Goal: Find specific page/section: Find specific page/section

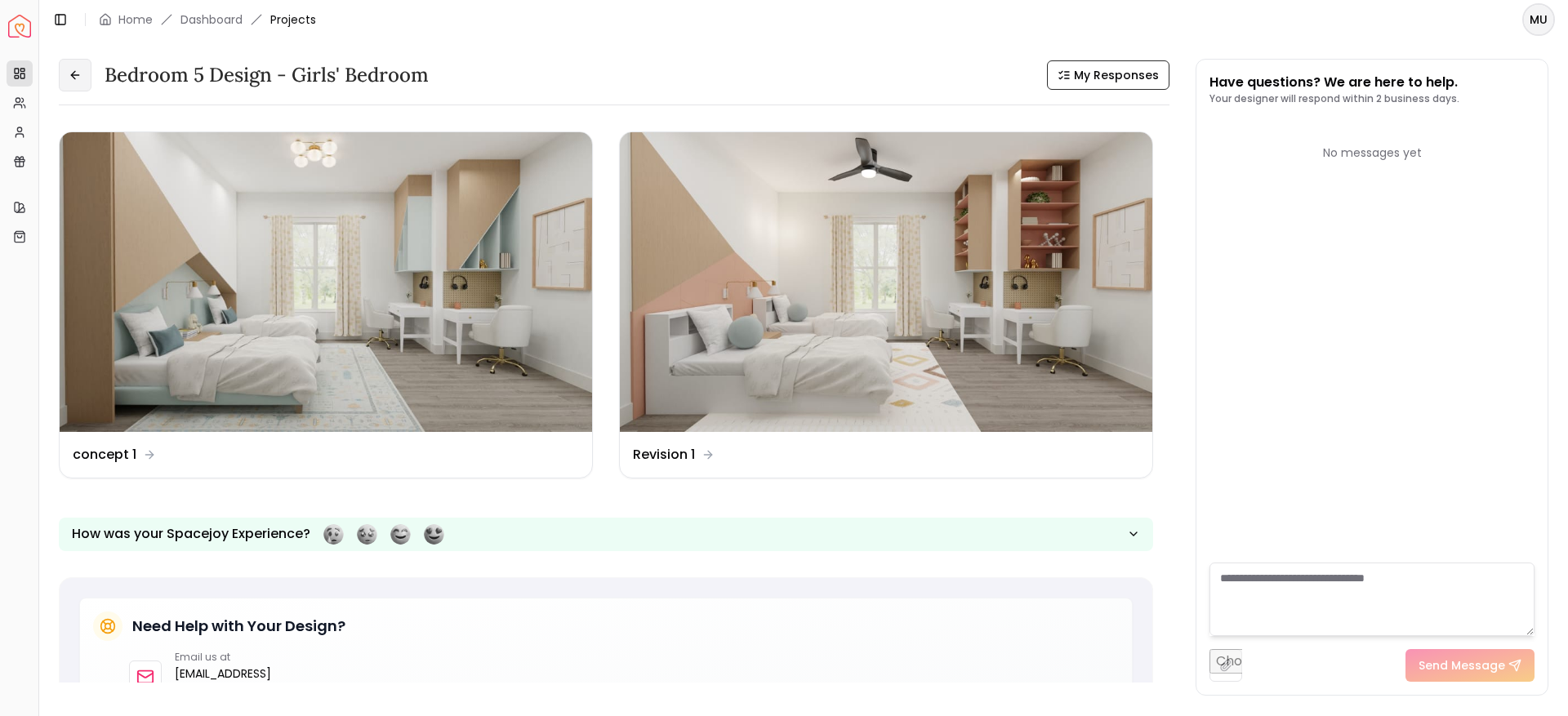
click at [79, 61] on button at bounding box center [75, 75] width 33 height 33
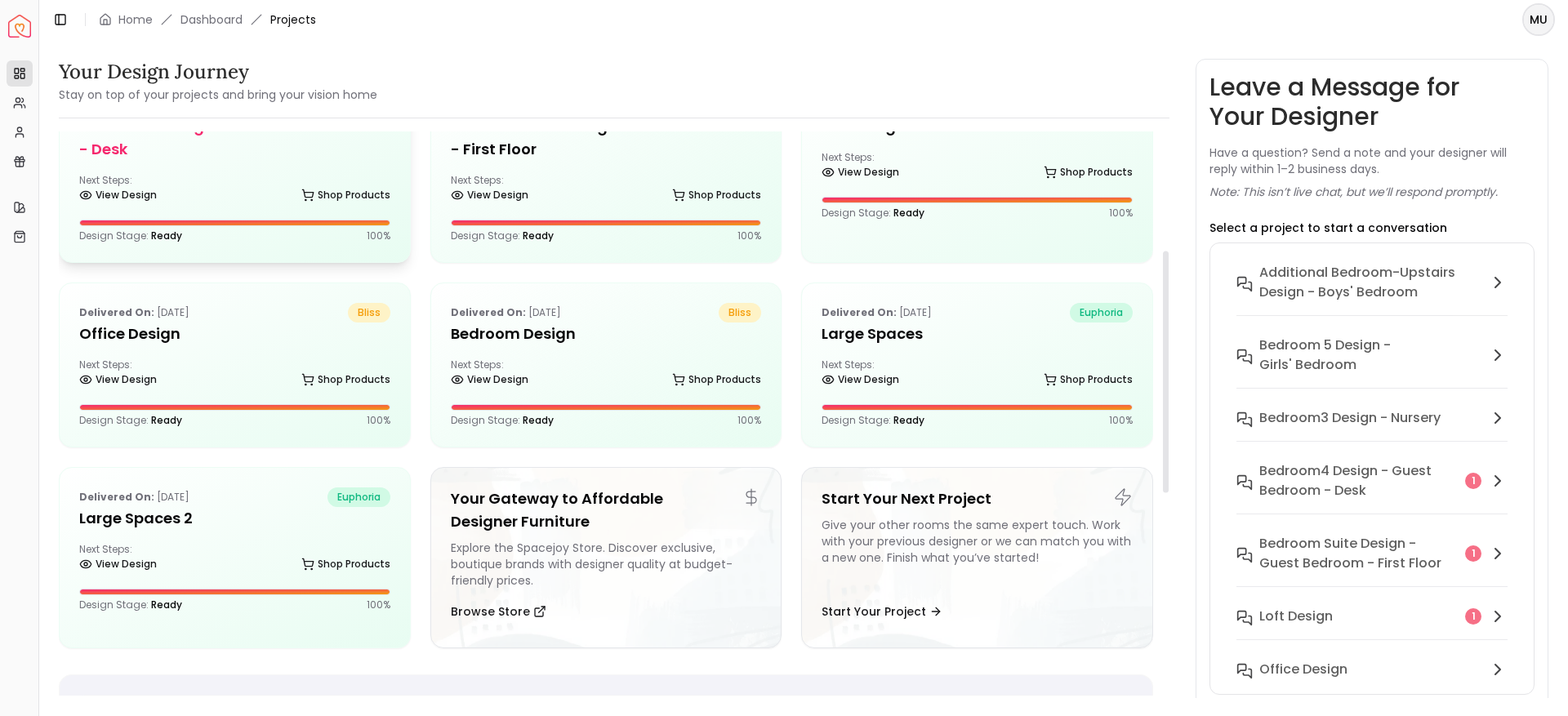
scroll to position [277, 0]
click at [191, 332] on h5 "Office Design" at bounding box center [234, 332] width 311 height 23
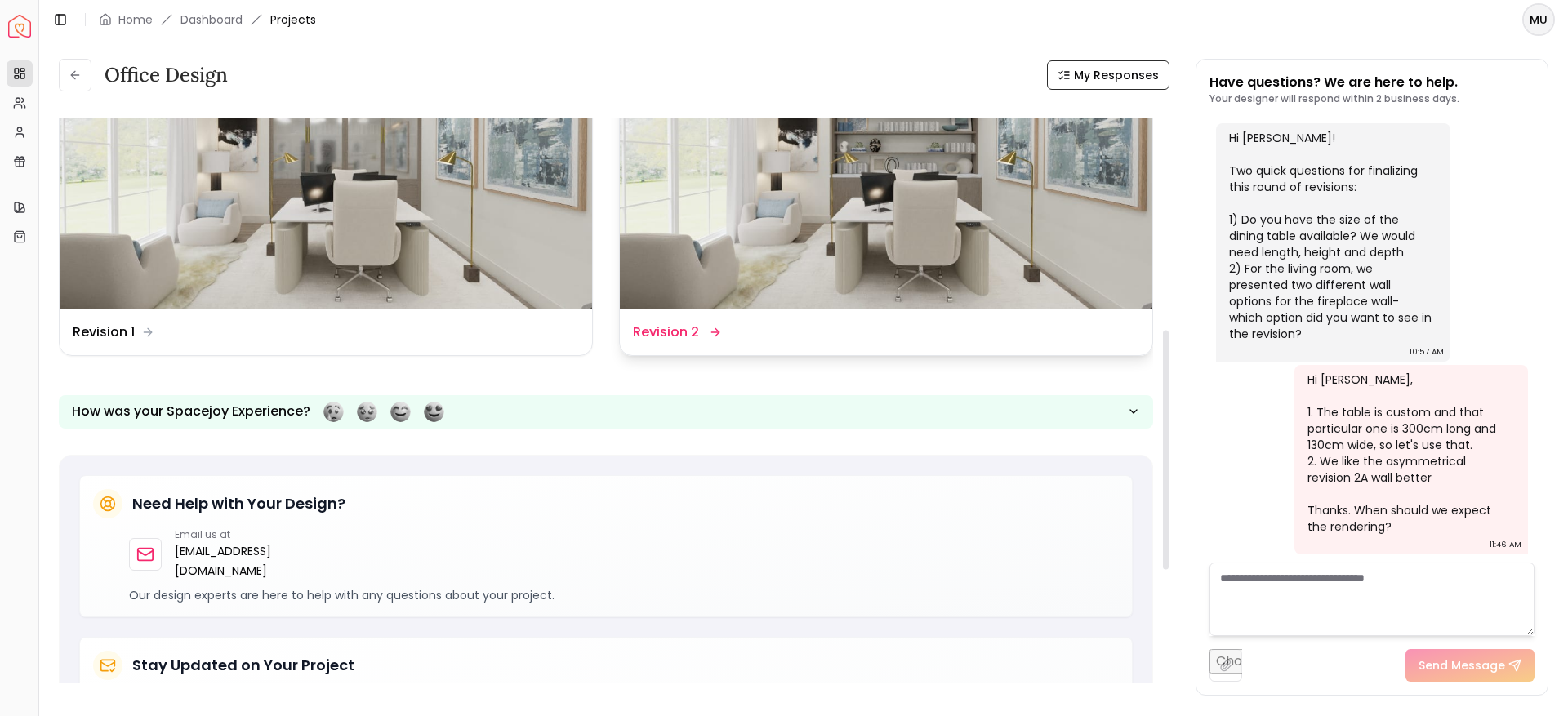
scroll to position [499, 0]
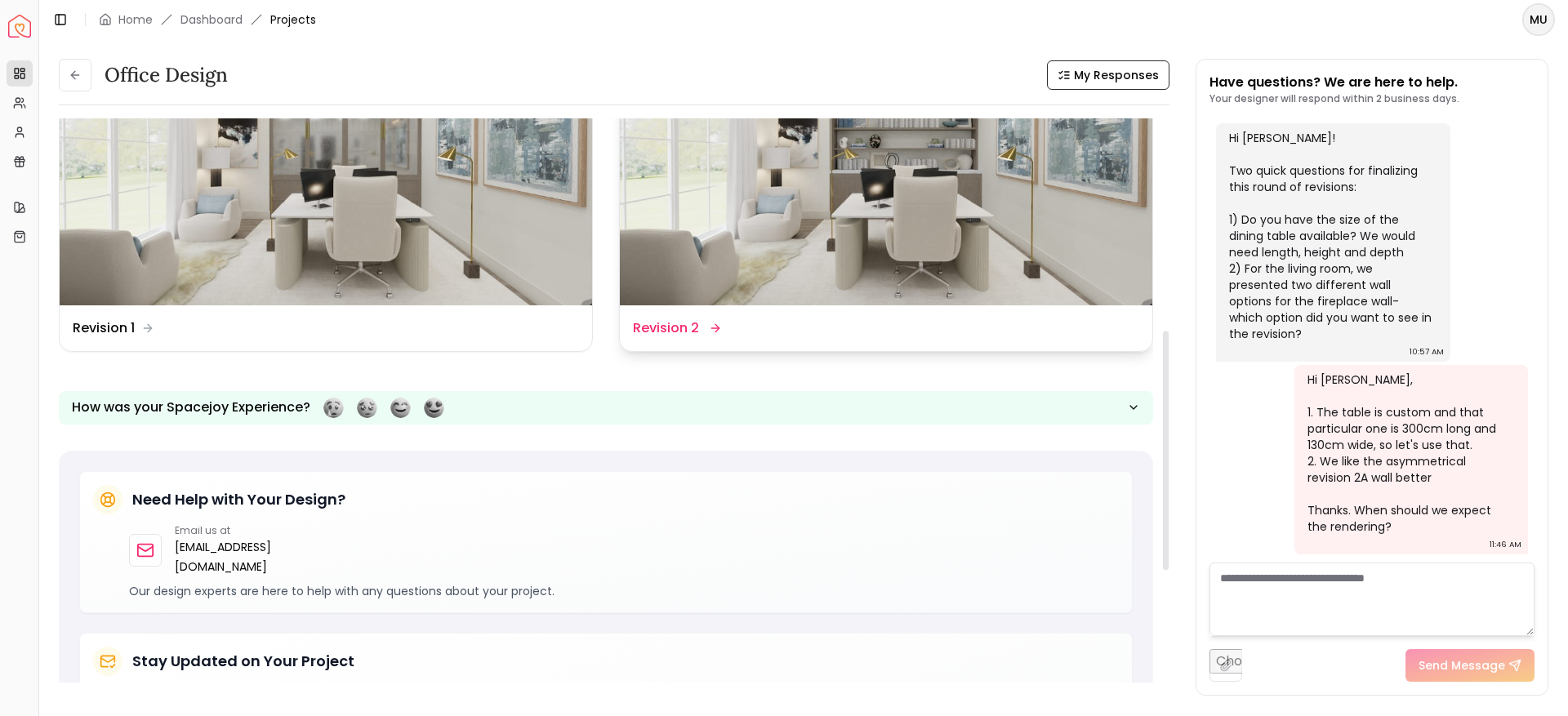
click at [840, 257] on img at bounding box center [885, 156] width 532 height 300
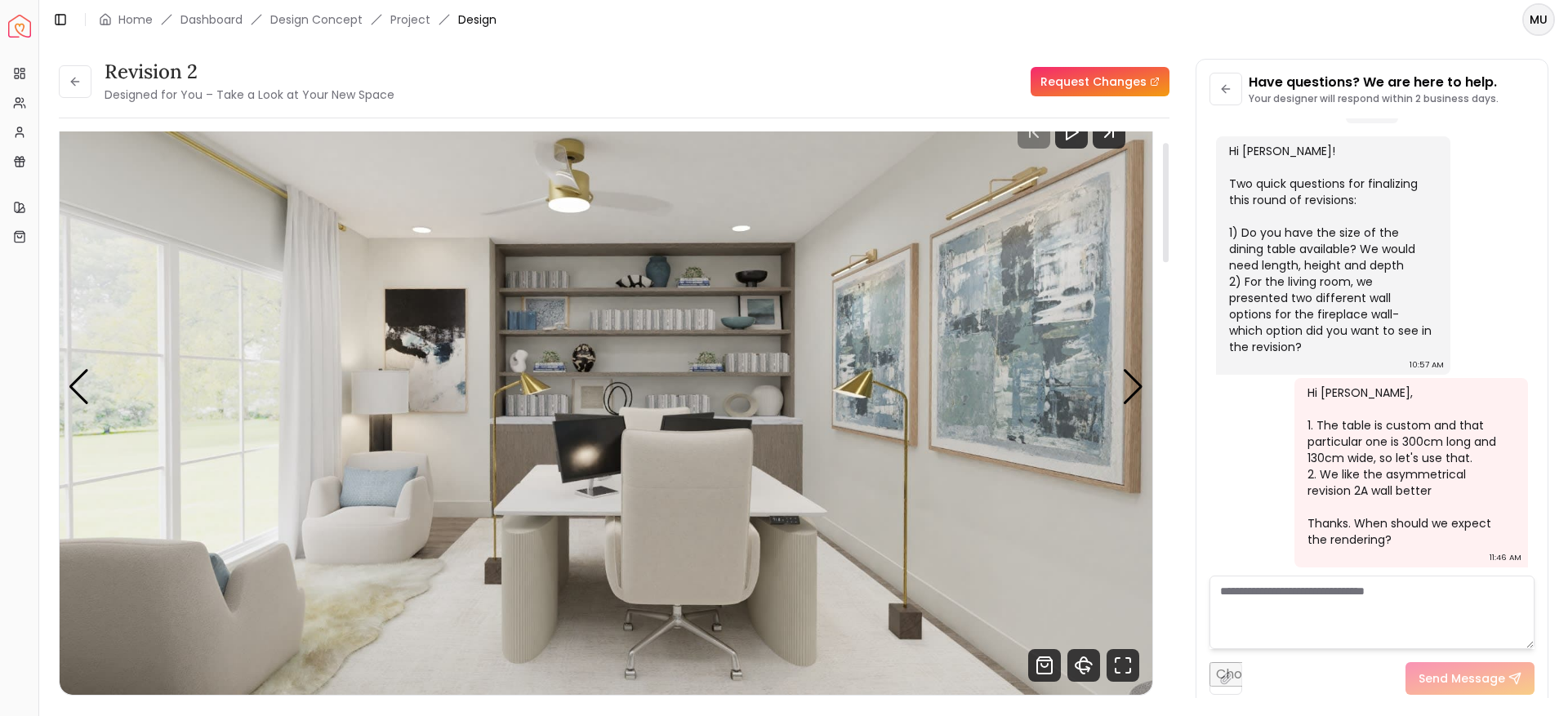
scroll to position [51, 0]
click at [1114, 664] on icon "Fullscreen" at bounding box center [1122, 666] width 33 height 33
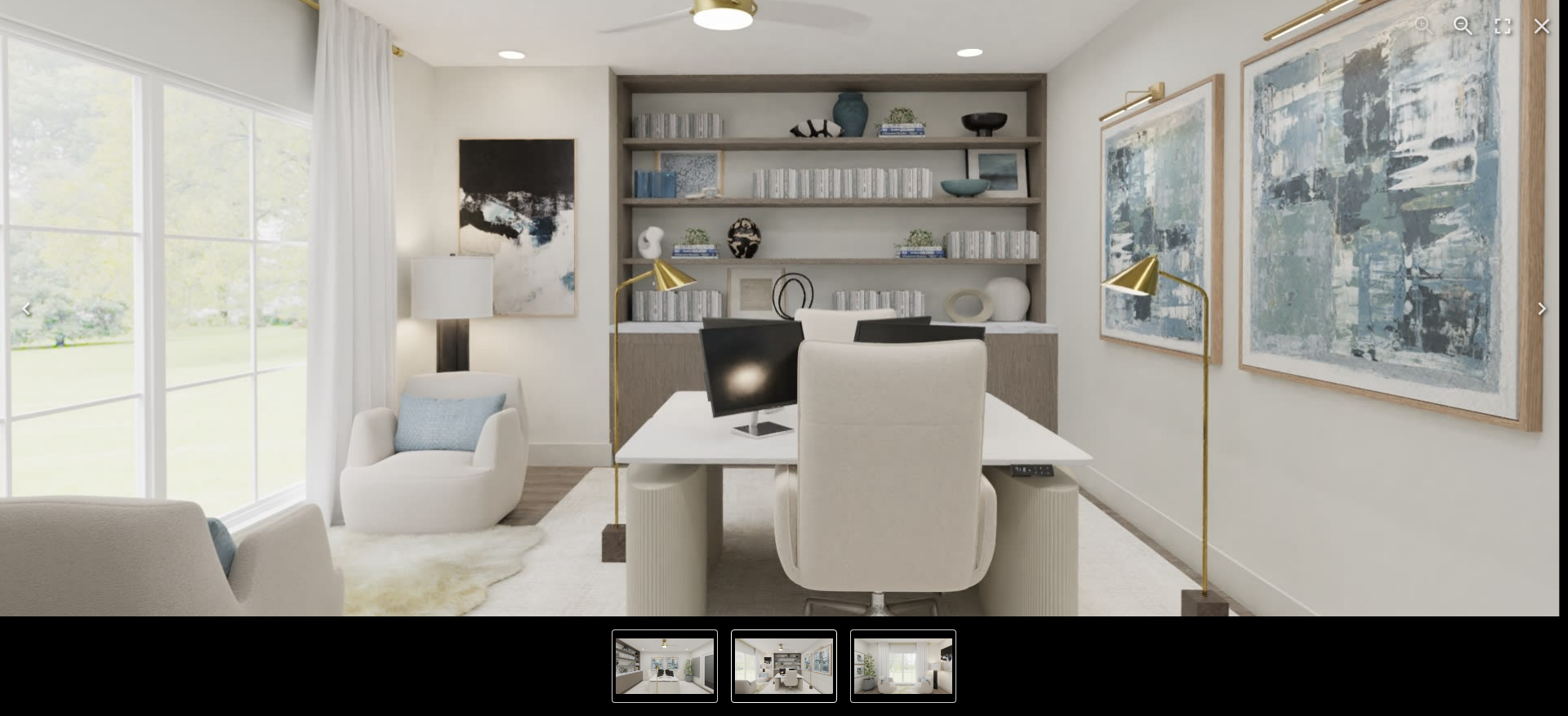
click at [1532, 312] on icon "Next" at bounding box center [1541, 309] width 26 height 26
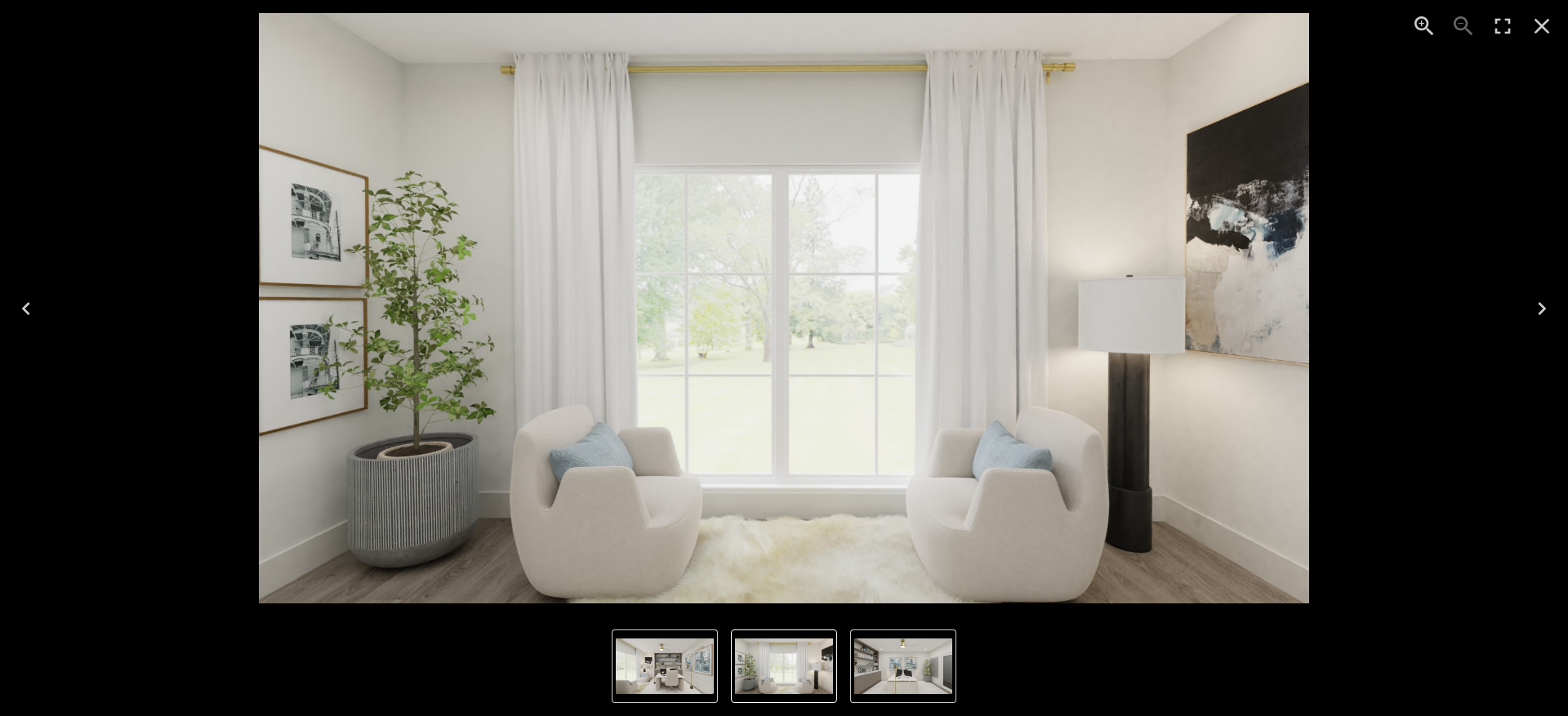
click at [1532, 312] on icon "Next" at bounding box center [1541, 309] width 26 height 26
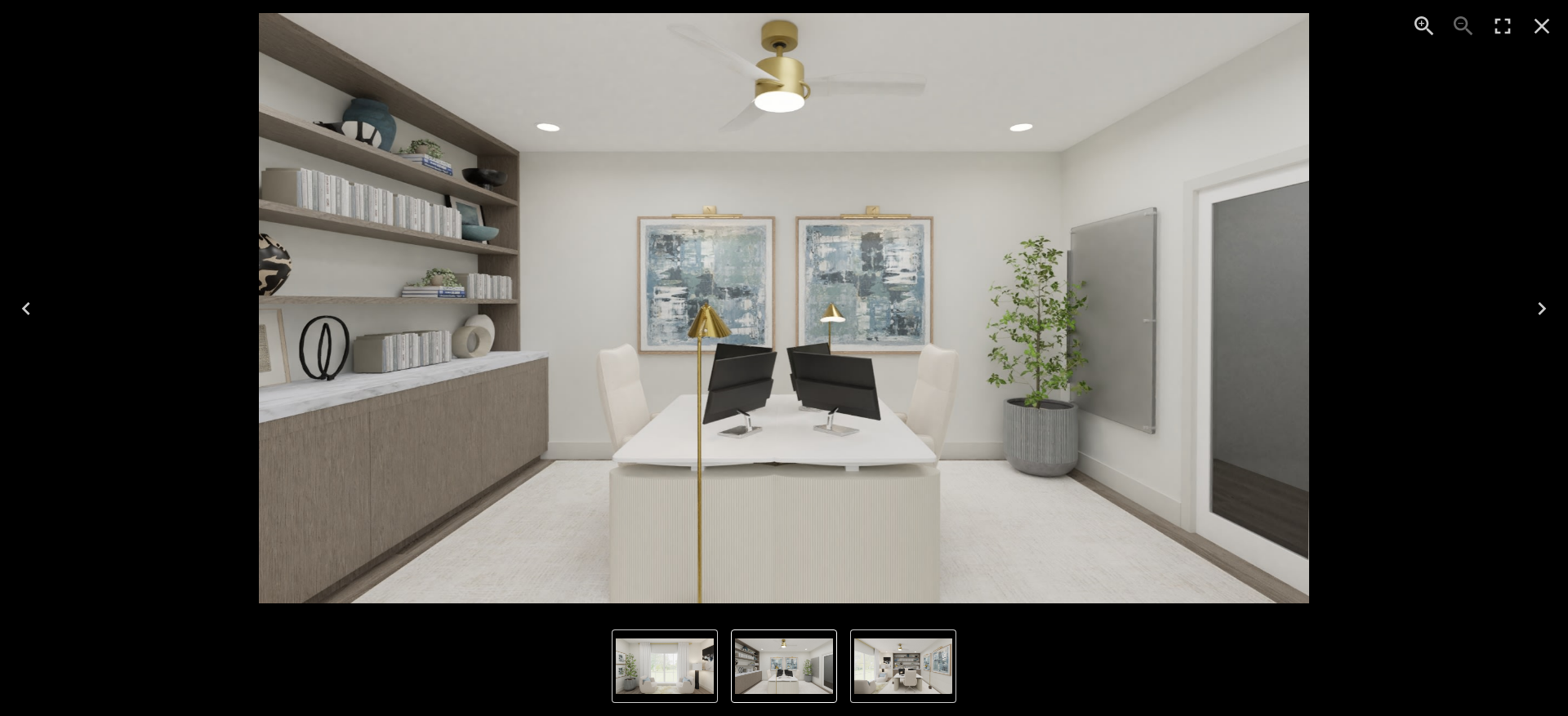
click at [65, 155] on div "3 of 3" at bounding box center [784, 308] width 1541 height 590
click at [1535, 24] on icon "Close" at bounding box center [1541, 26] width 26 height 26
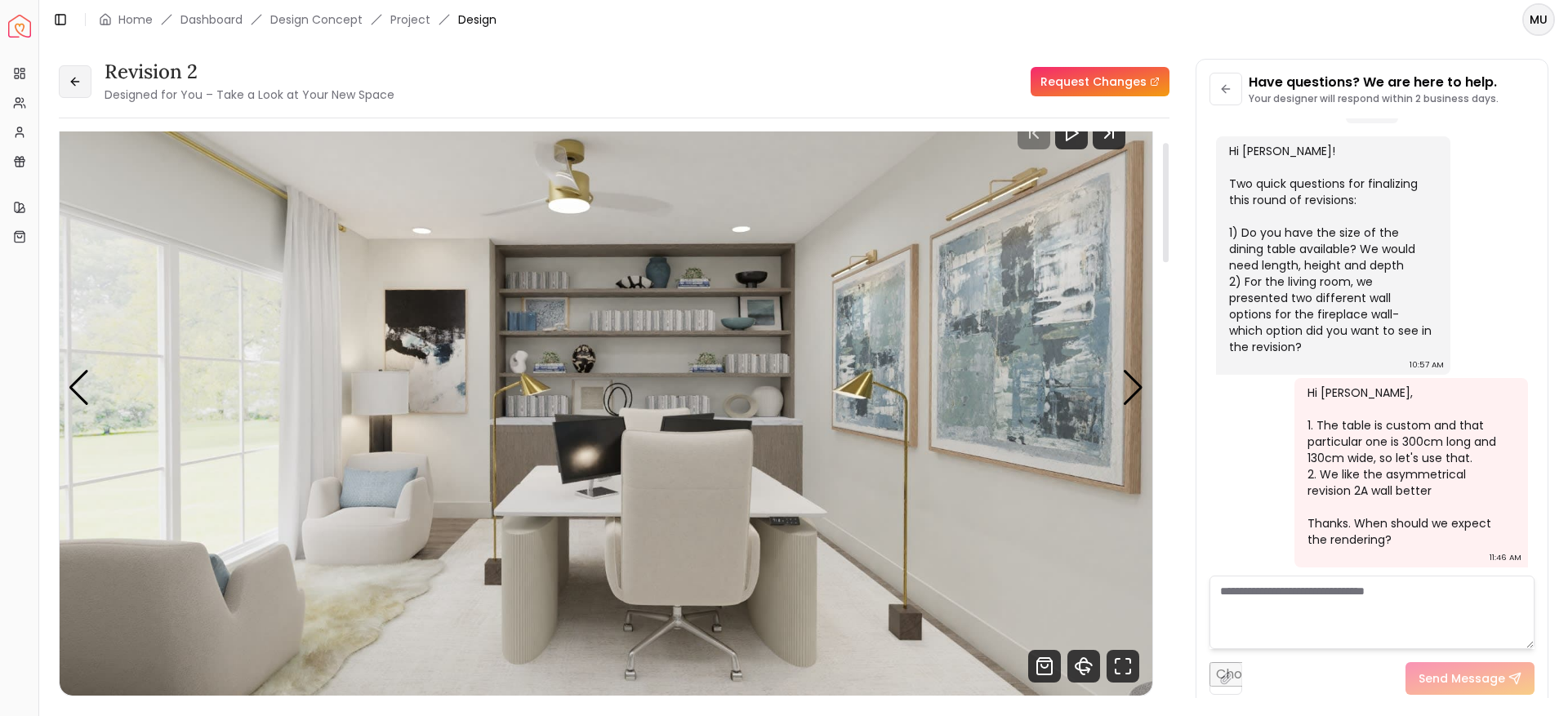
click at [78, 80] on icon at bounding box center [75, 81] width 13 height 13
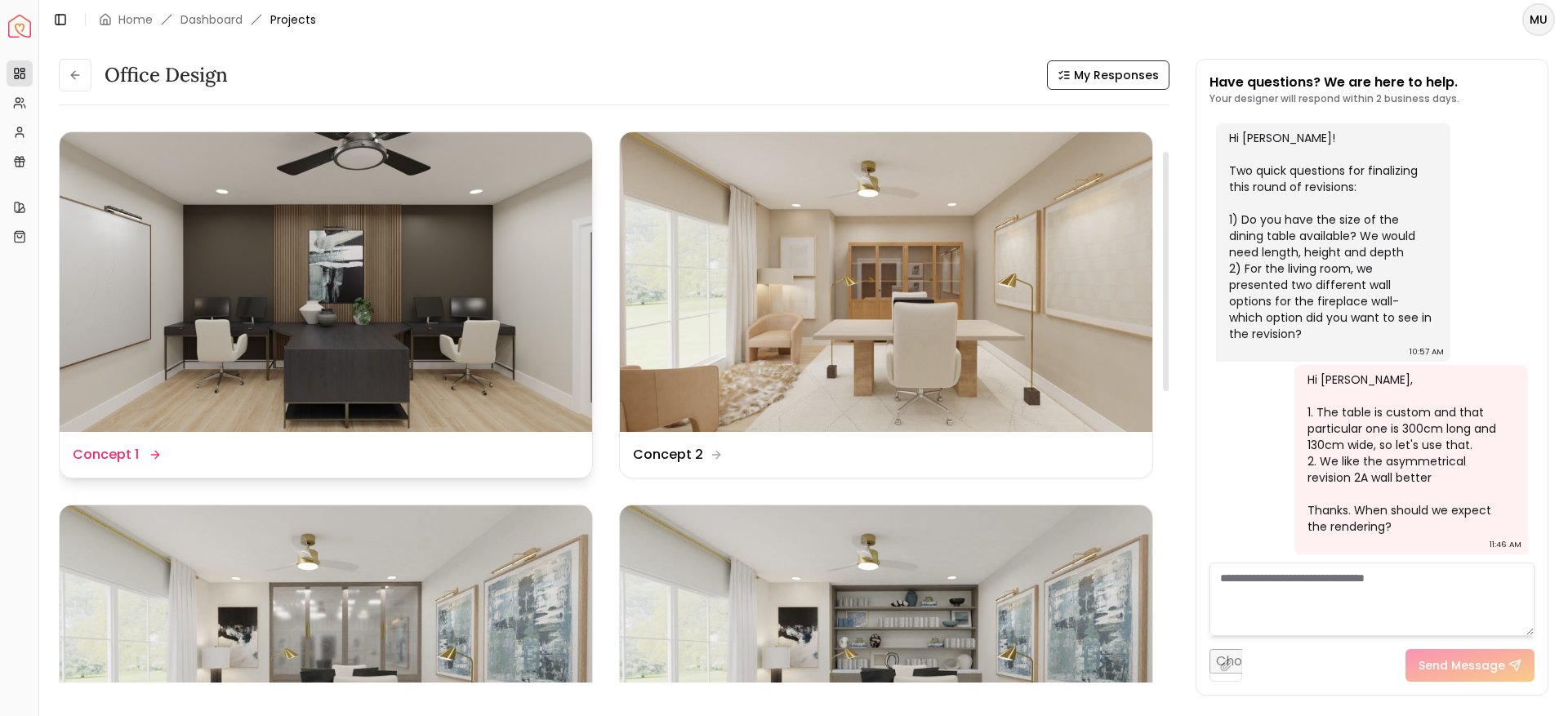
scroll to position [189, 0]
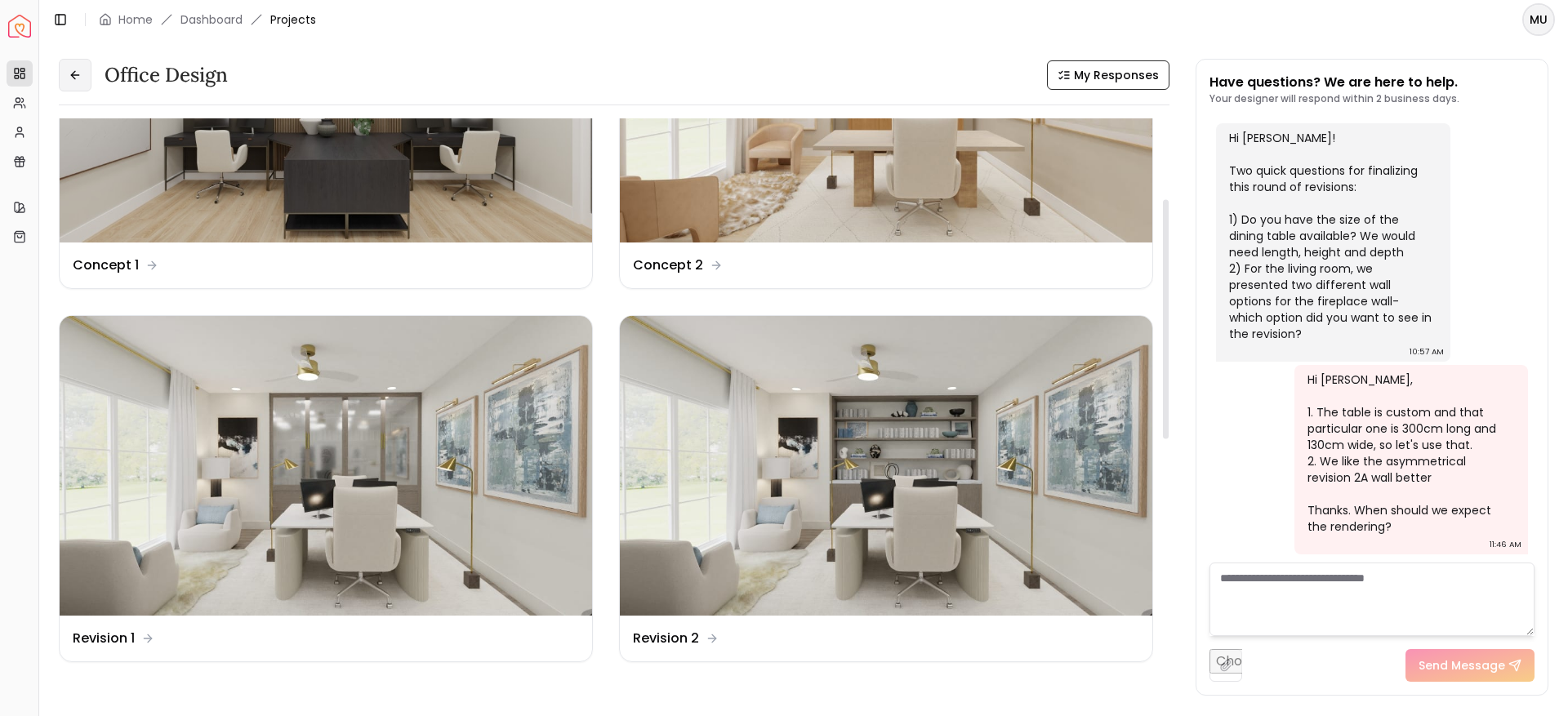
click at [73, 83] on button at bounding box center [75, 75] width 33 height 33
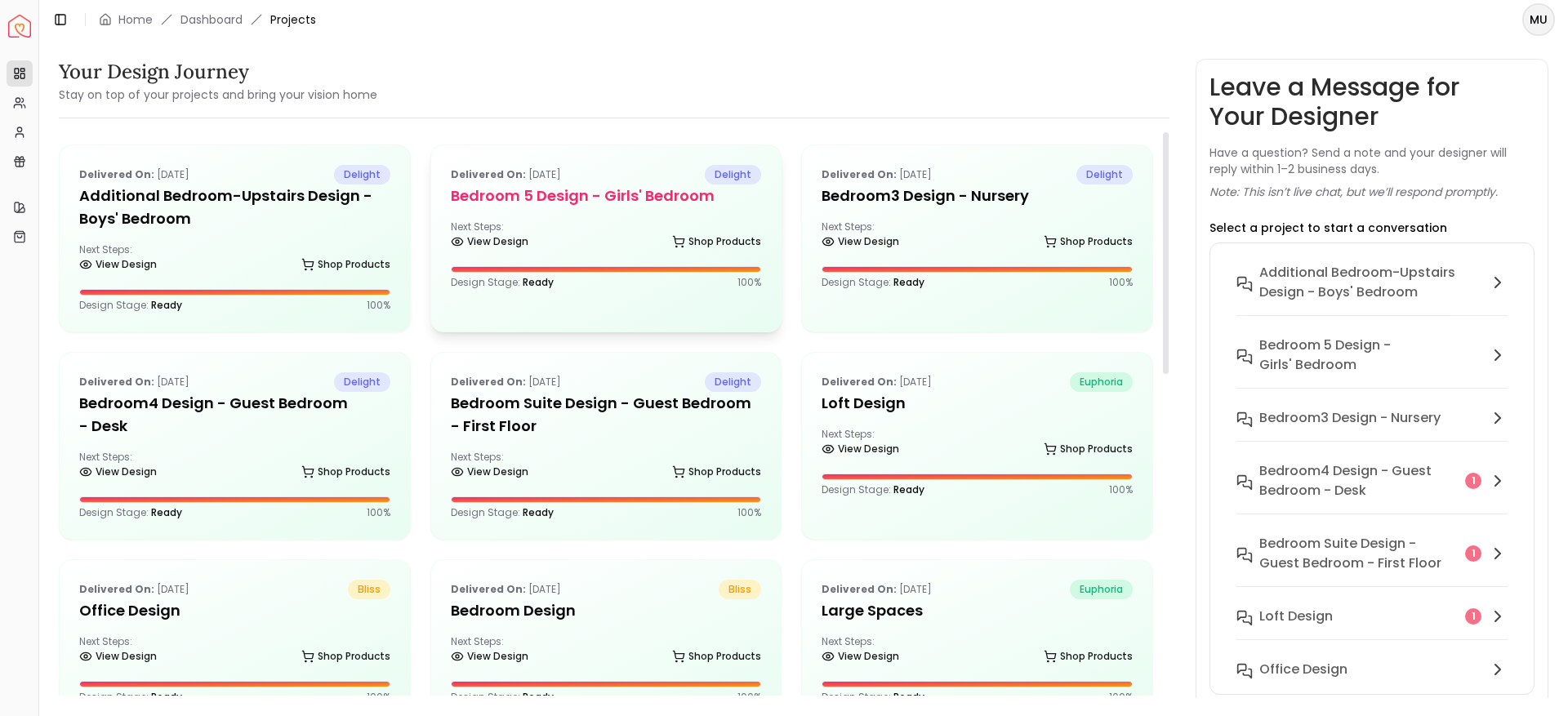
click at [597, 212] on div "Delivered on: [DATE] delight Bedroom 5 design - Girls' Bedroom Next Steps: View…" at bounding box center [606, 226] width 350 height 163
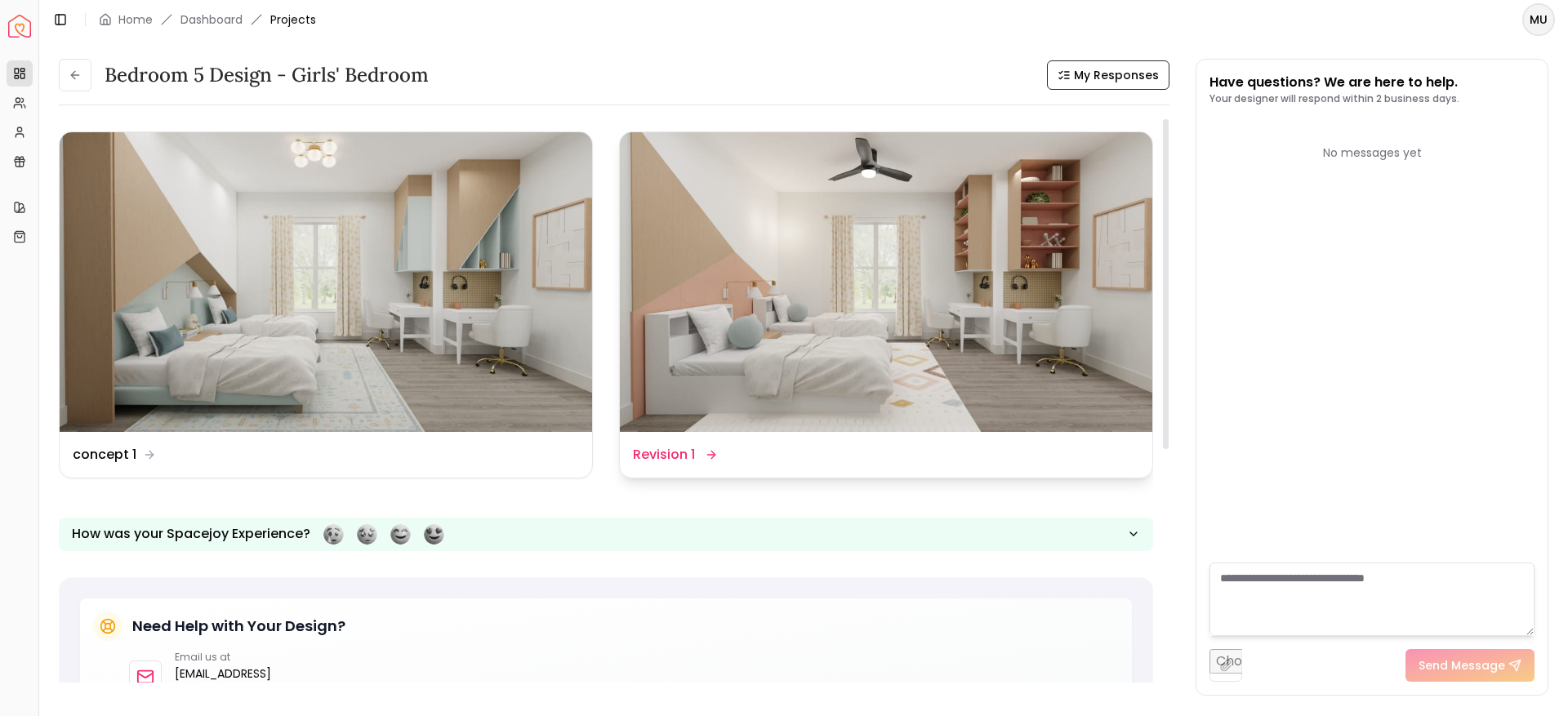
click at [933, 338] on img at bounding box center [885, 282] width 532 height 300
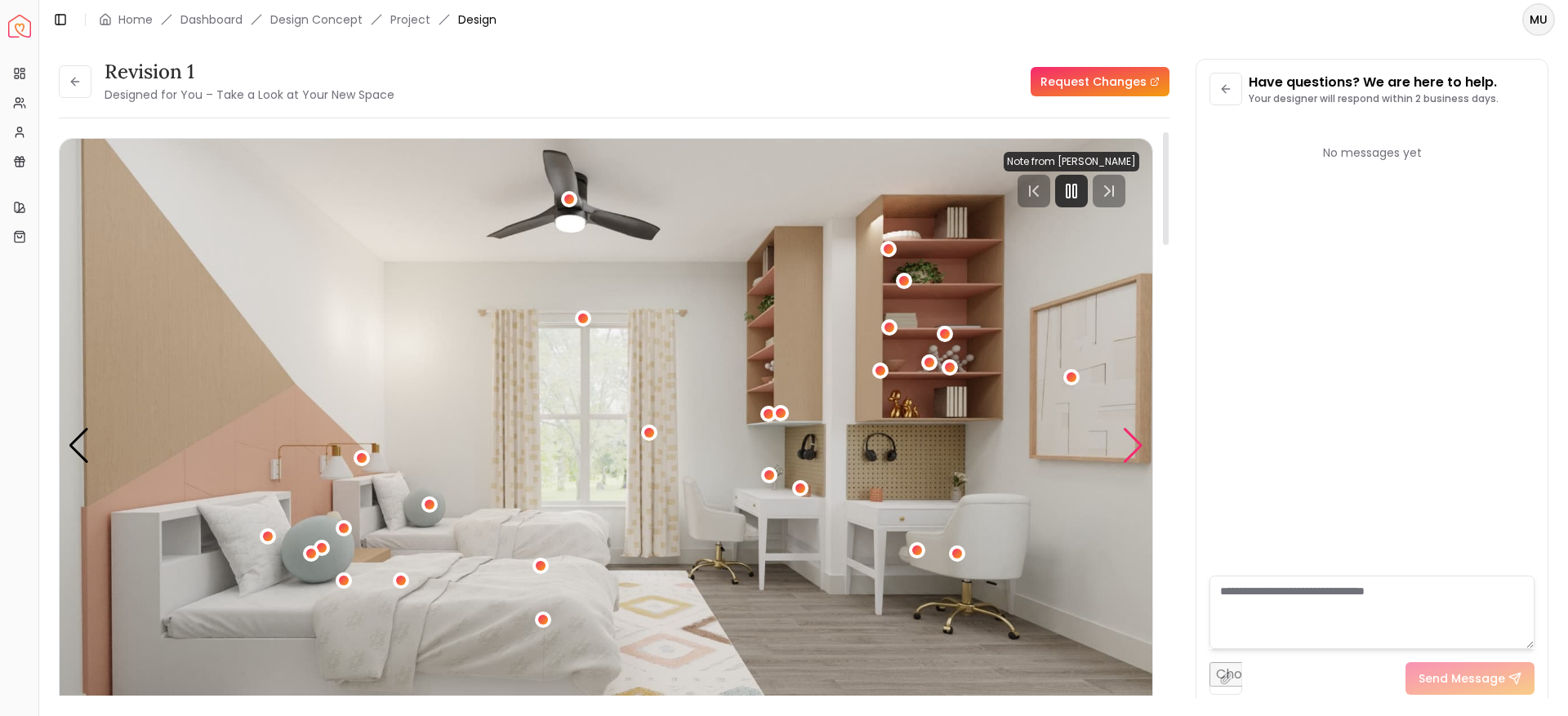
click at [1134, 453] on div "Next slide" at bounding box center [1133, 446] width 22 height 36
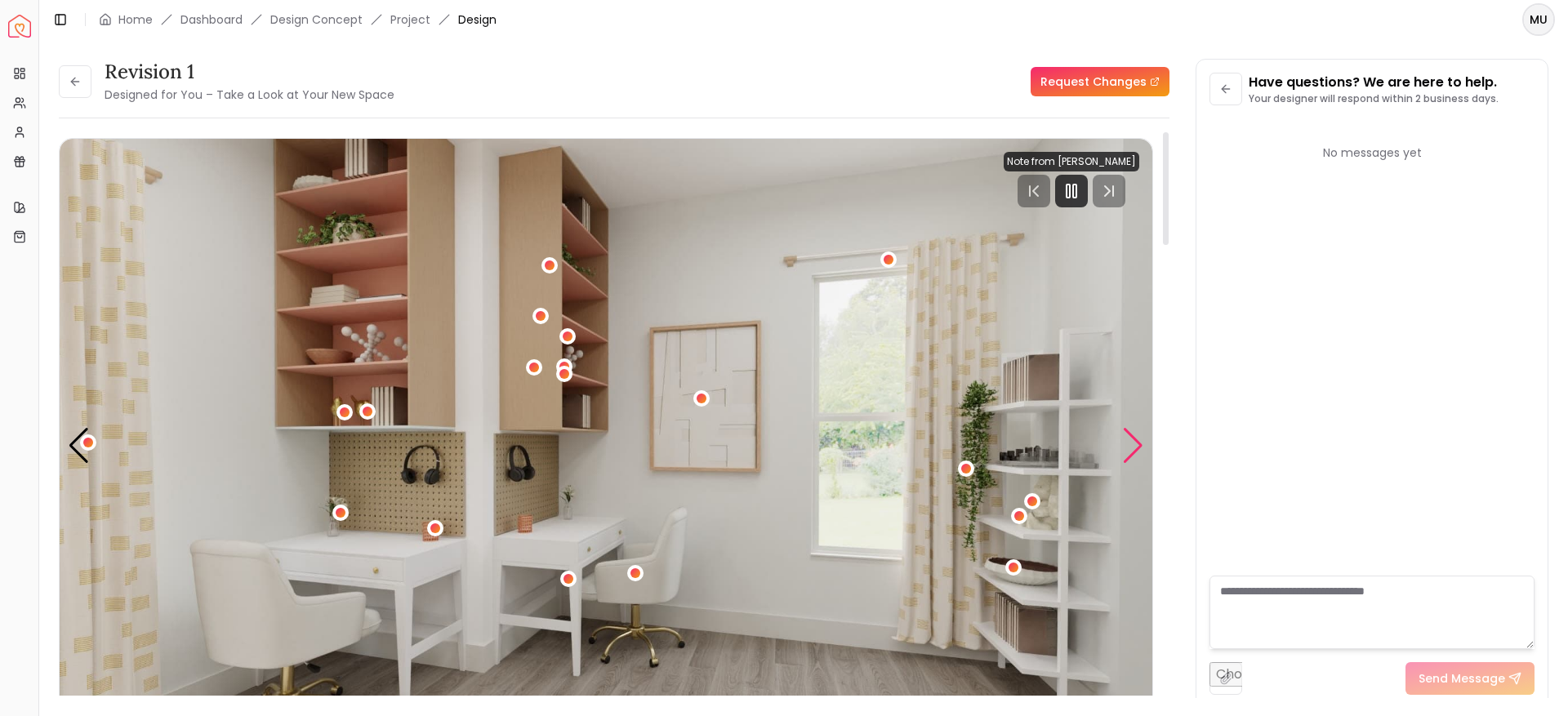
click at [1134, 453] on div "Next slide" at bounding box center [1133, 446] width 22 height 36
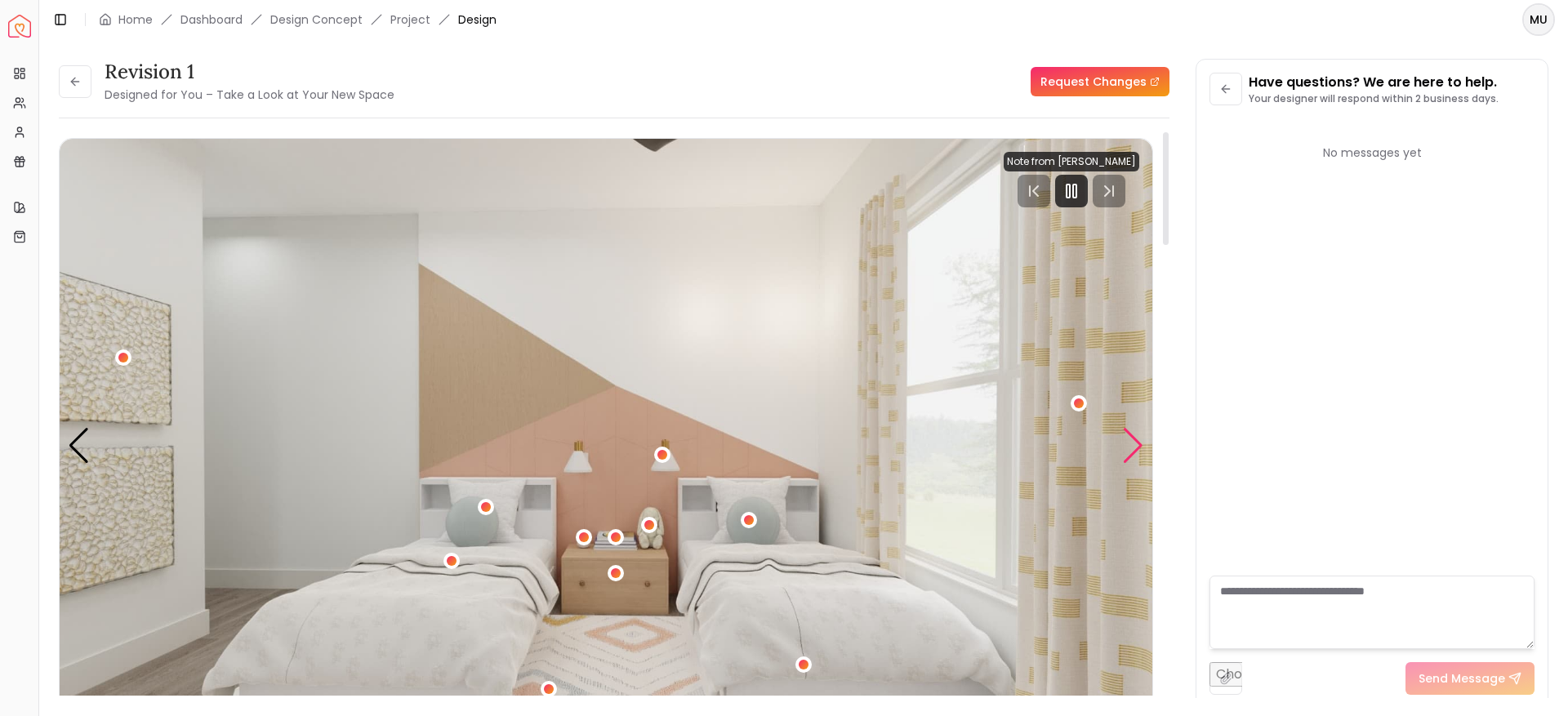
click at [1134, 453] on div "Next slide" at bounding box center [1133, 446] width 22 height 36
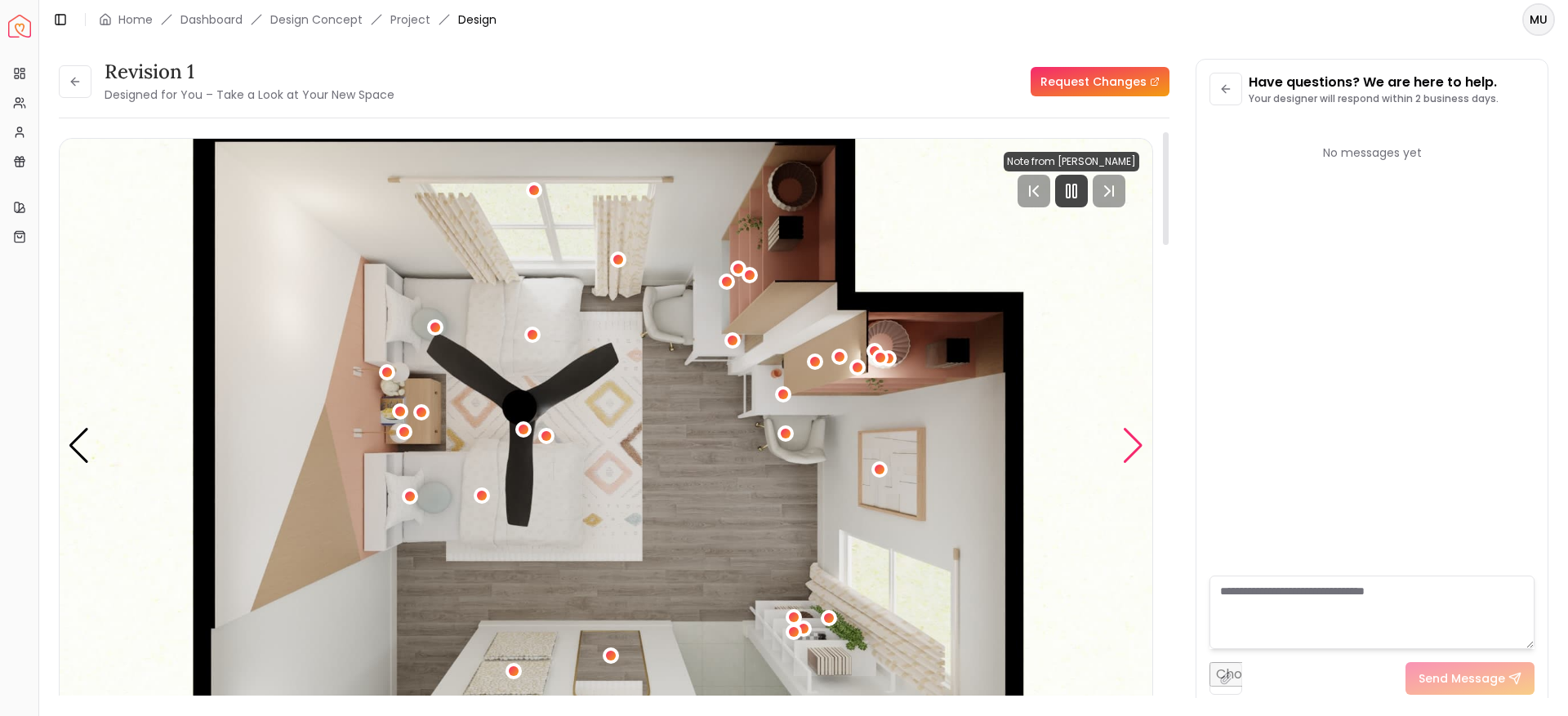
click at [1134, 453] on div "Next slide" at bounding box center [1133, 446] width 22 height 36
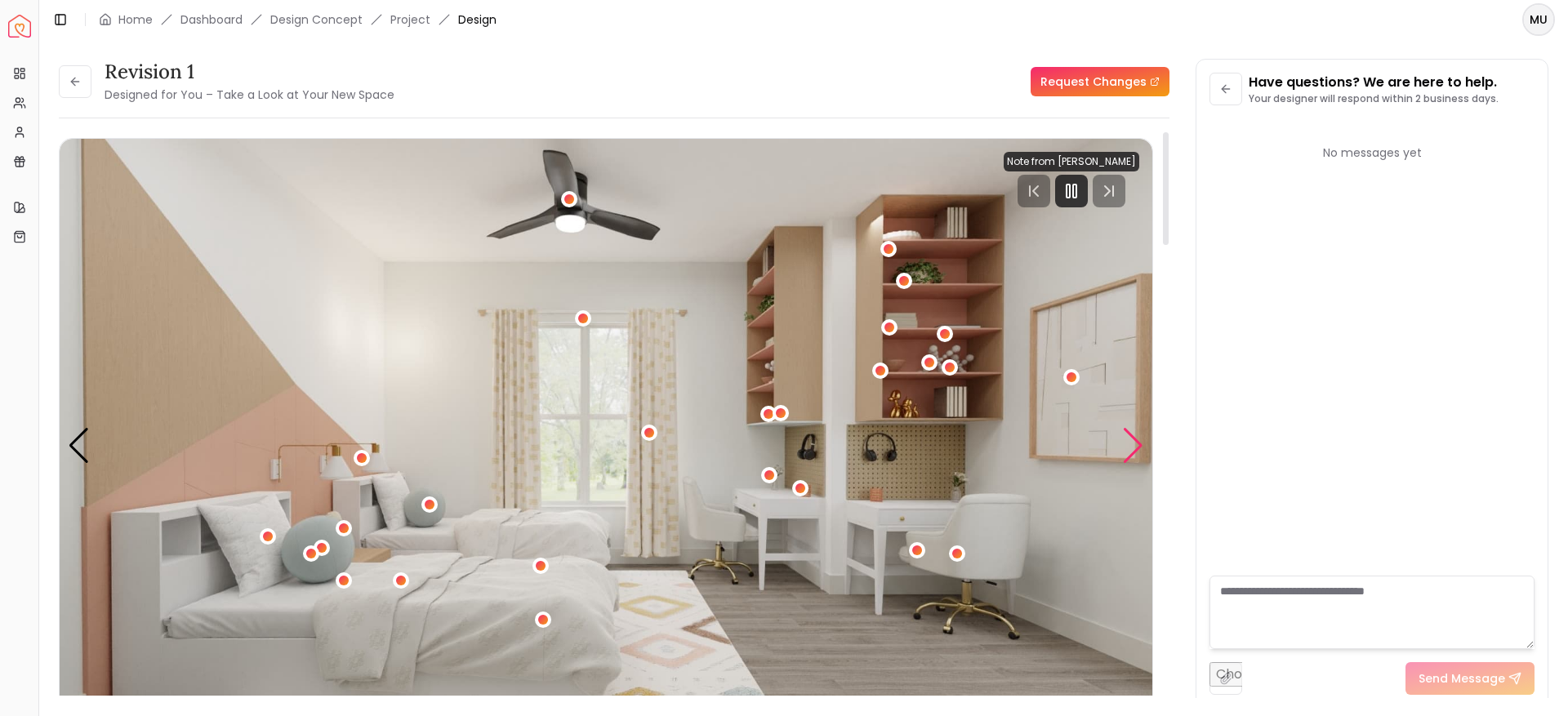
click at [1134, 453] on div "Next slide" at bounding box center [1133, 446] width 22 height 36
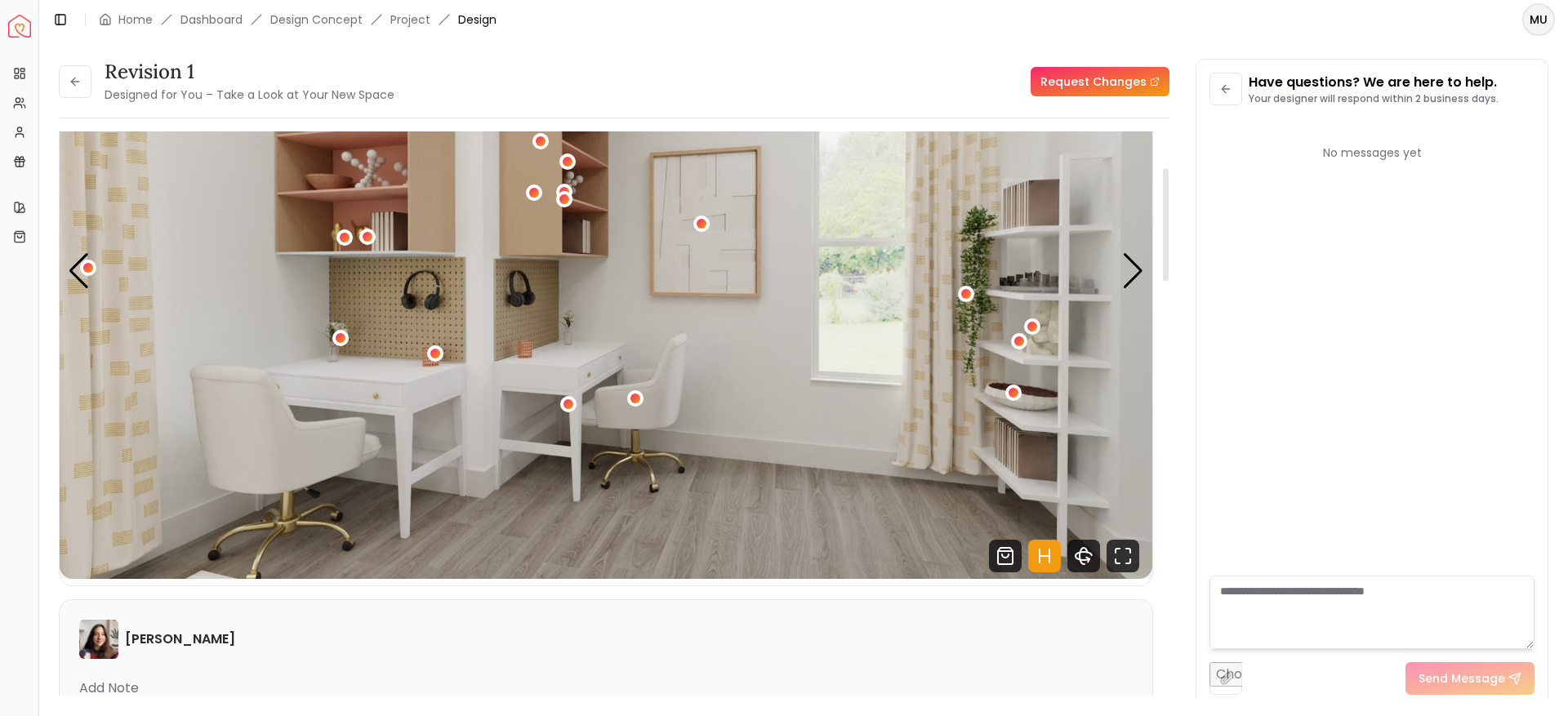
scroll to position [173, 0]
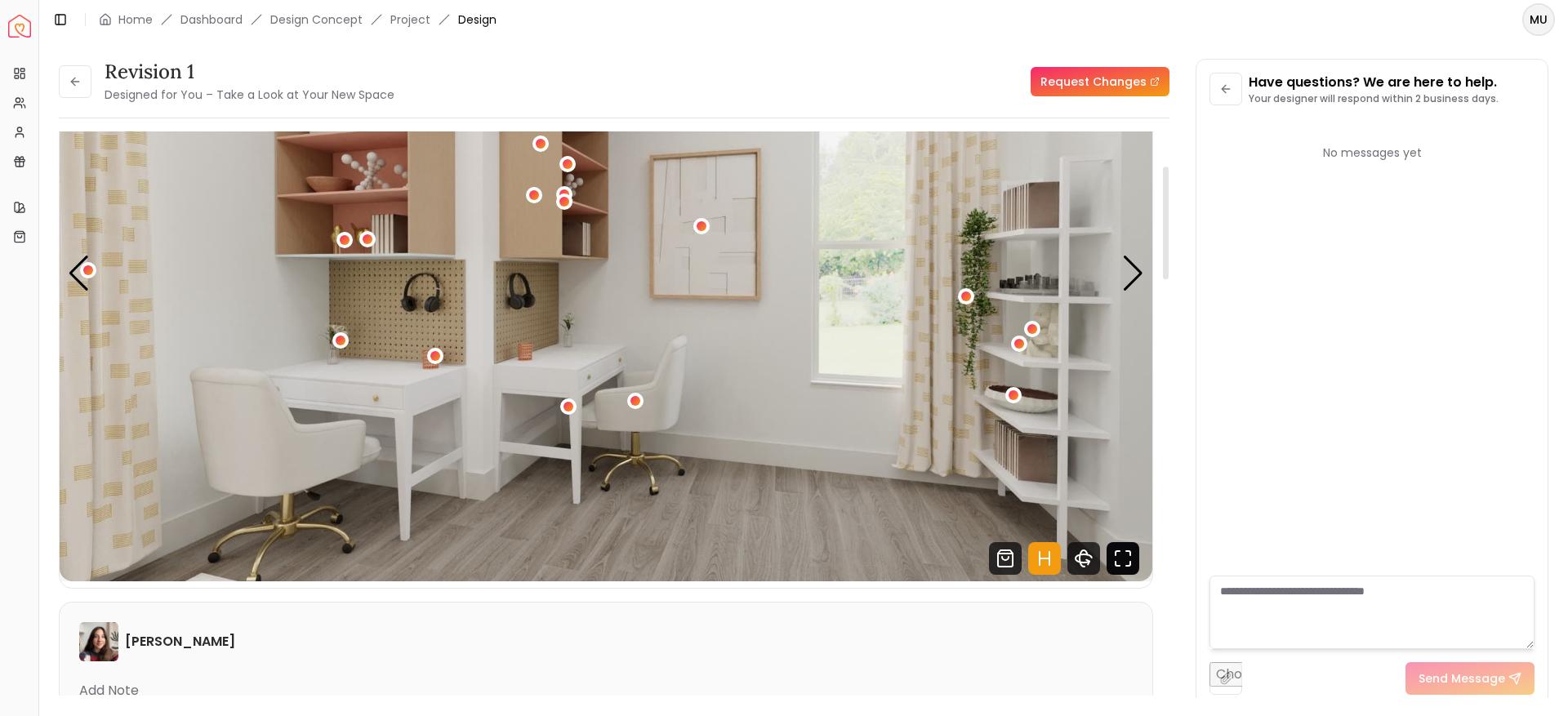
click at [1119, 550] on icon "Fullscreen" at bounding box center [1117, 552] width 4 height 4
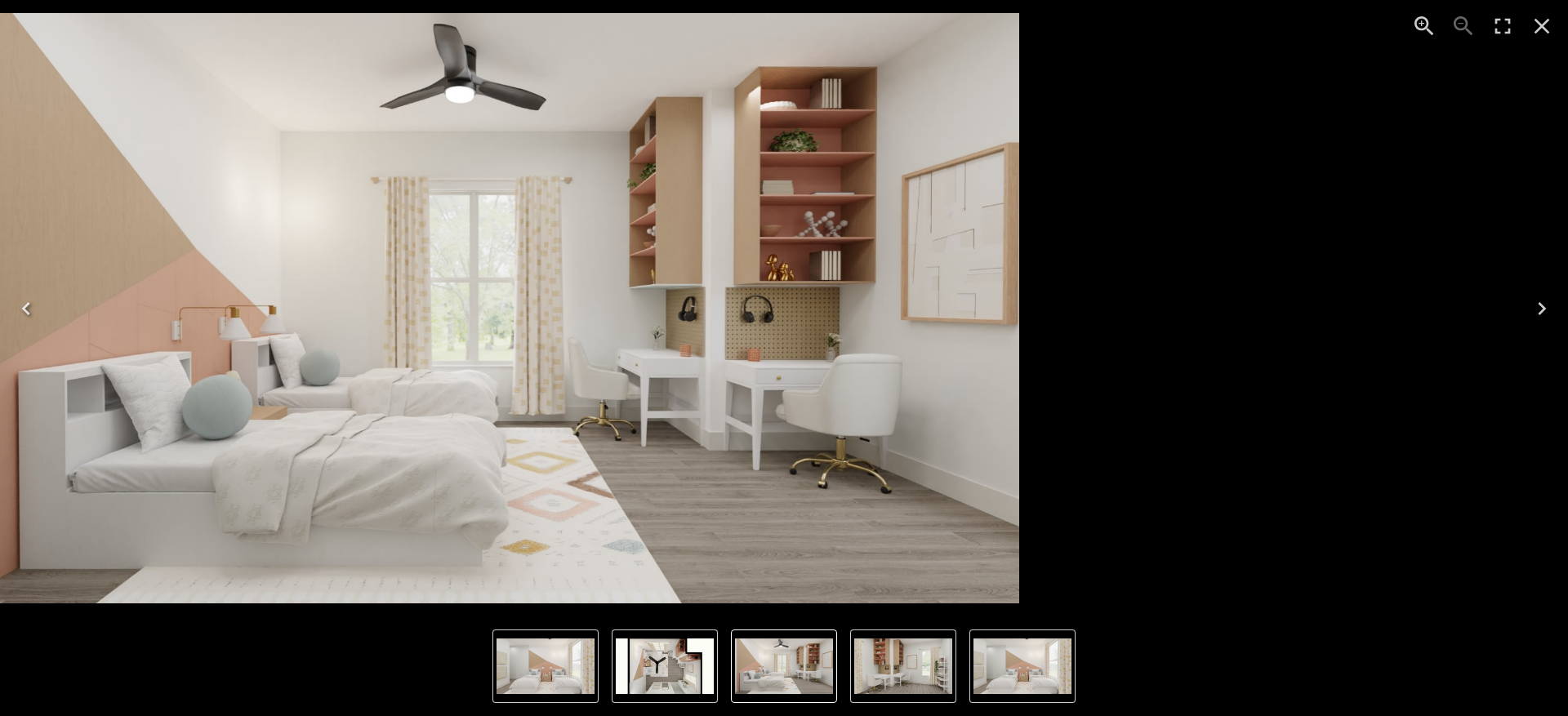
drag, startPoint x: 1102, startPoint y: 413, endPoint x: 864, endPoint y: 470, distance: 244.7
click at [864, 470] on img "1 of 4" at bounding box center [493, 308] width 1049 height 590
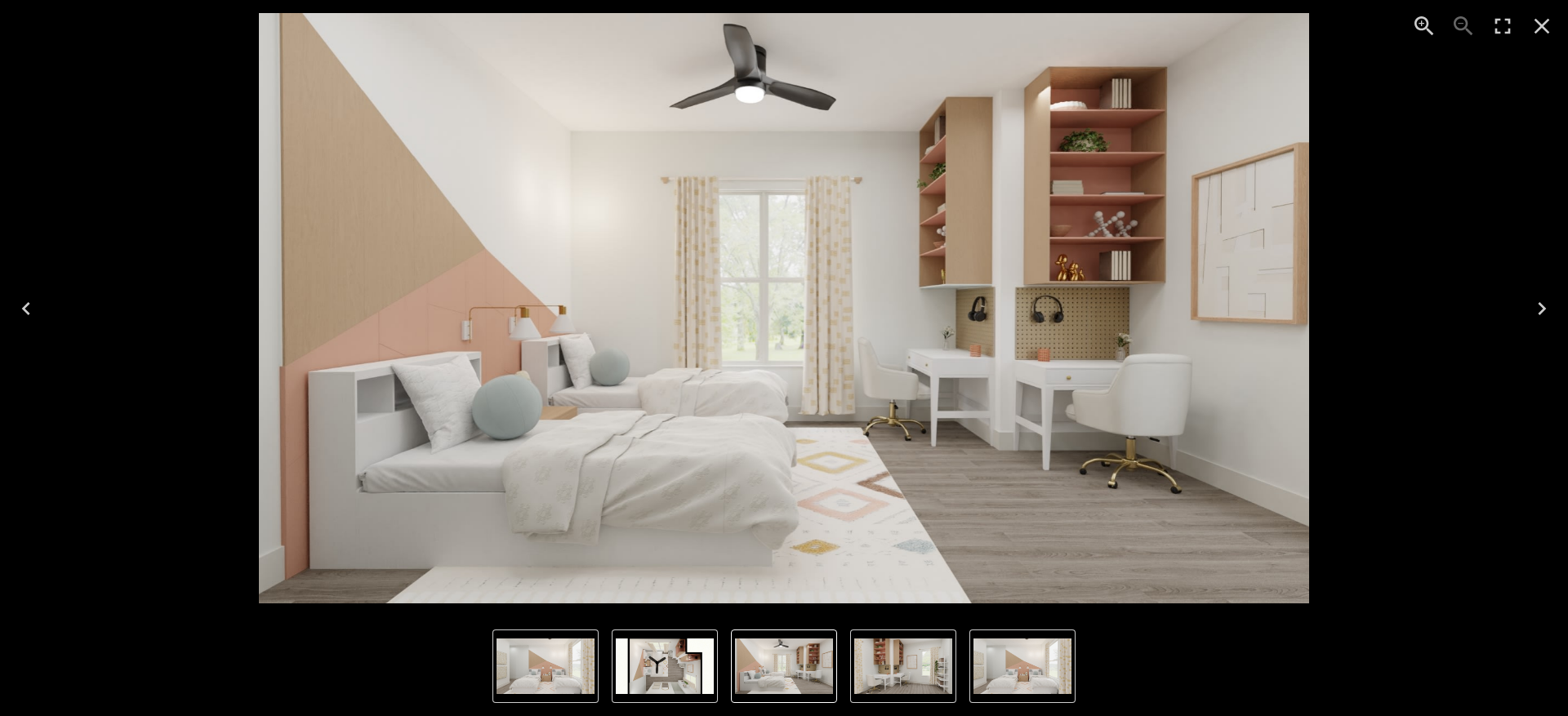
click at [1531, 23] on icon "Close" at bounding box center [1541, 26] width 26 height 26
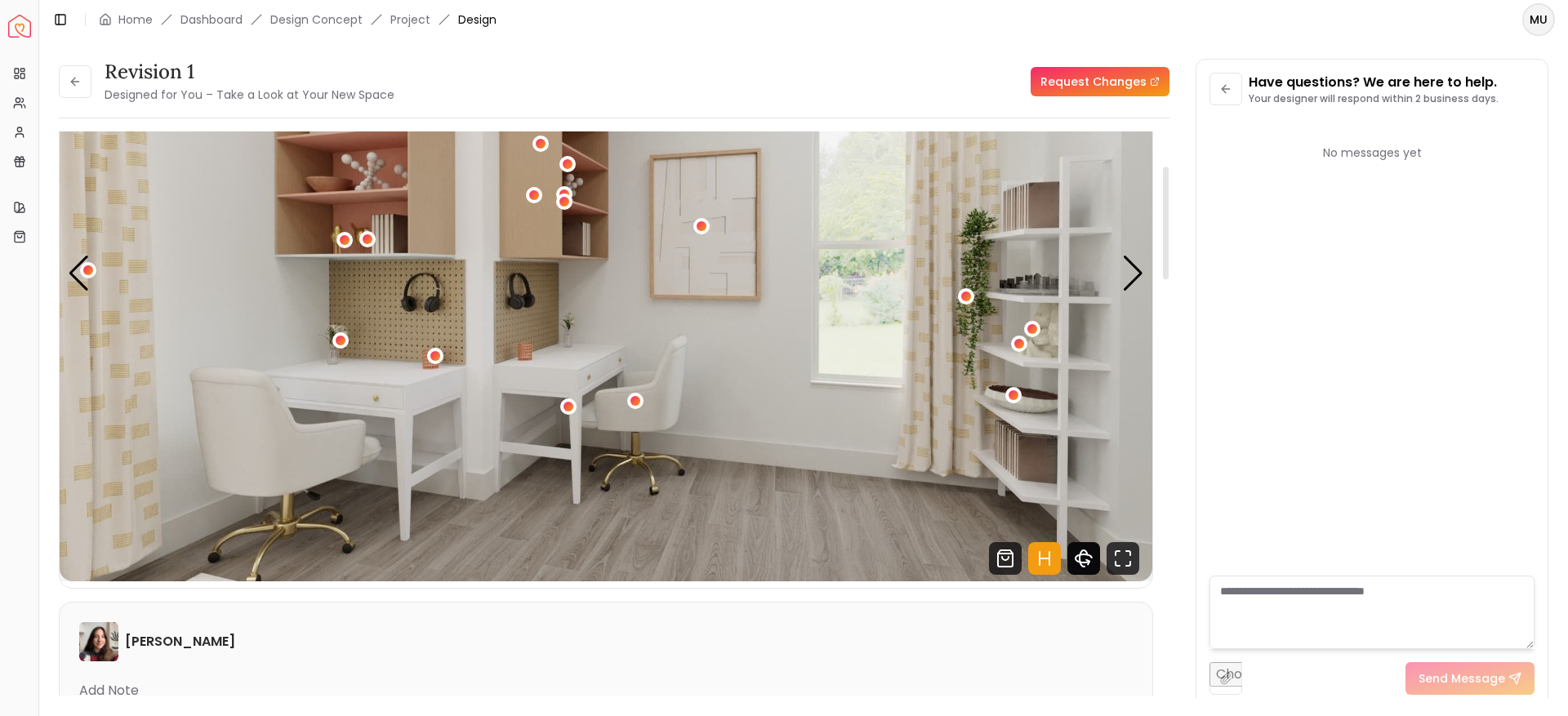
click at [1089, 560] on icon "360 View" at bounding box center [1083, 558] width 17 height 8
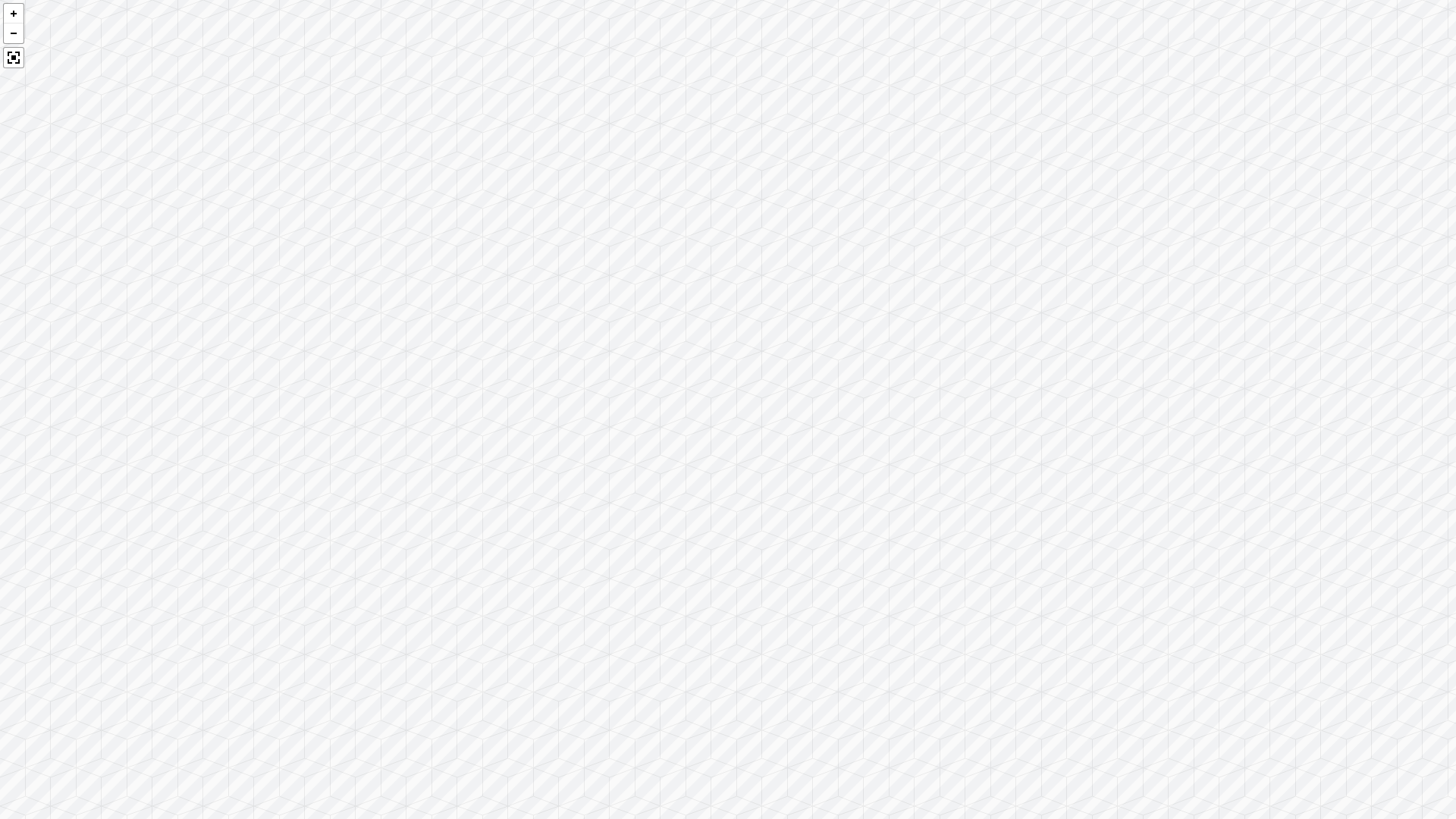
drag, startPoint x: 1111, startPoint y: 551, endPoint x: 567, endPoint y: 471, distance: 549.9
click at [567, 471] on div at bounding box center [728, 410] width 1456 height 819
drag, startPoint x: 917, startPoint y: 464, endPoint x: 582, endPoint y: 410, distance: 339.3
click at [582, 410] on div at bounding box center [728, 410] width 1456 height 819
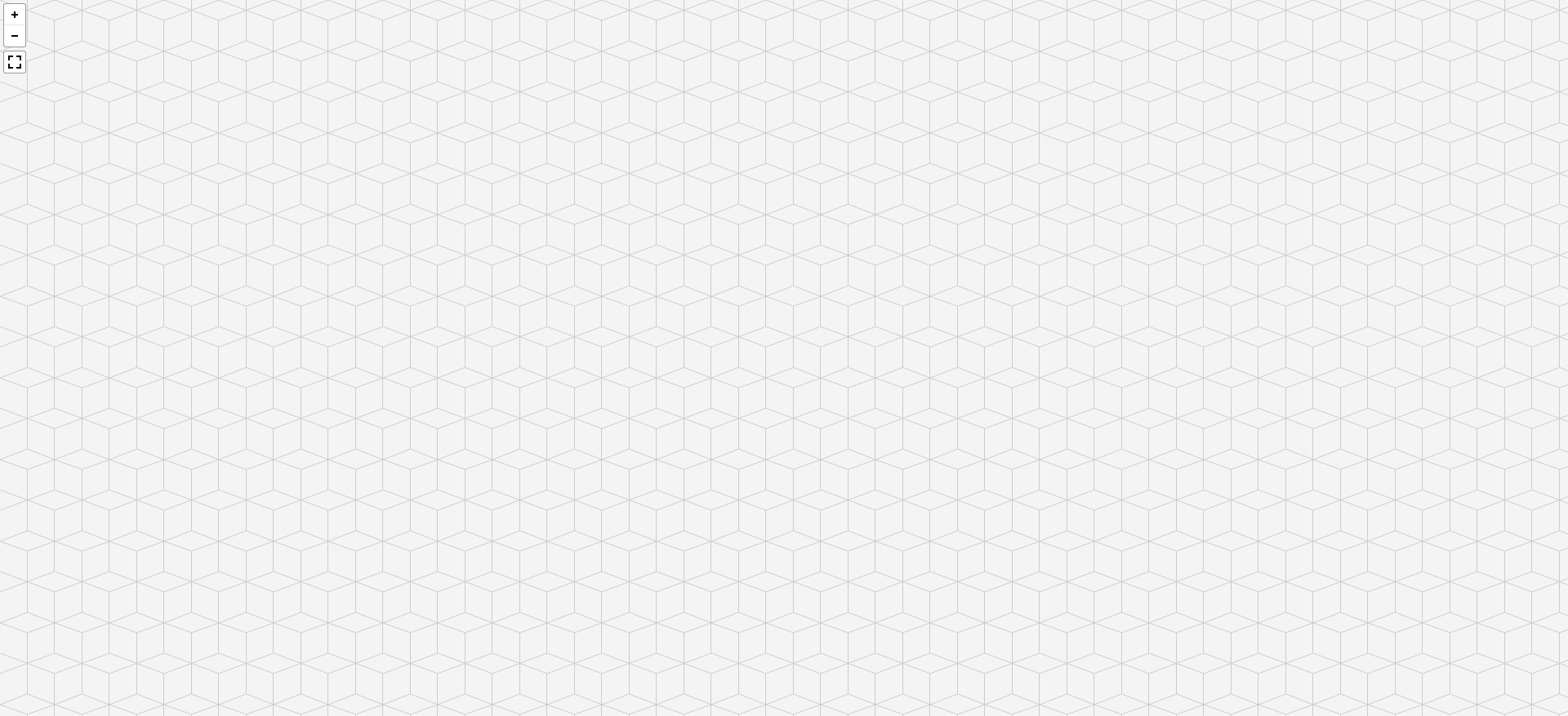
scroll to position [0, 0]
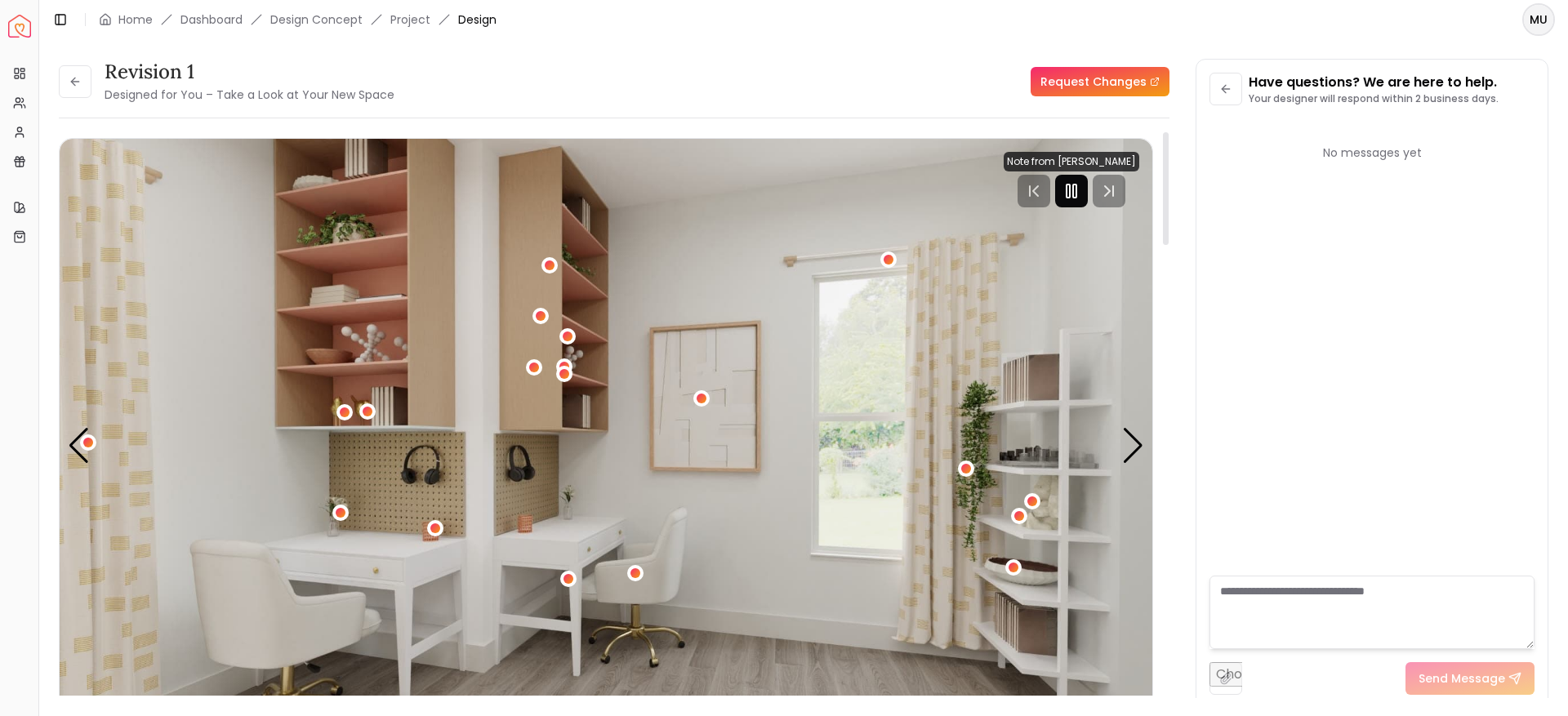
click at [1069, 202] on div at bounding box center [1071, 190] width 33 height 33
